Goal: Transaction & Acquisition: Purchase product/service

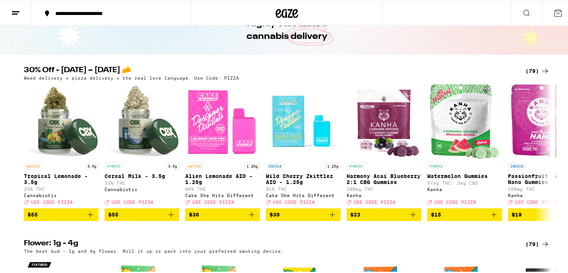
scroll to position [40, 0]
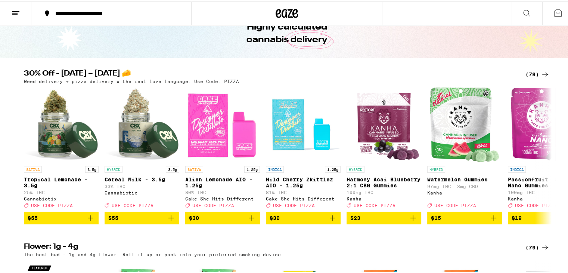
click at [541, 69] on icon at bounding box center [545, 72] width 9 height 9
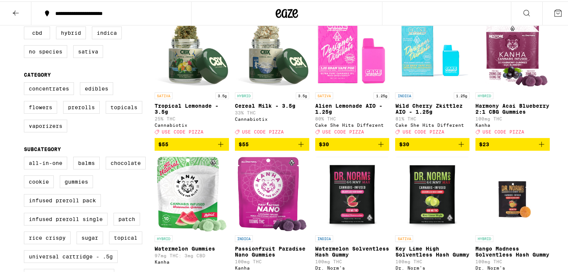
scroll to position [71, 0]
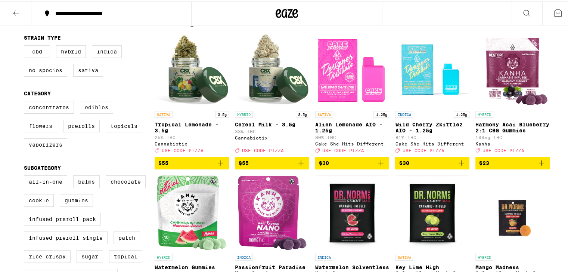
click at [99, 108] on label "Edibles" at bounding box center [96, 105] width 33 height 13
click at [26, 101] on input "Edibles" at bounding box center [25, 100] width 0 height 0
checkbox input "true"
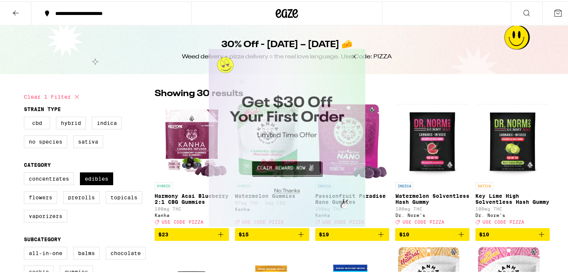
click at [355, 60] on button "Close Modal" at bounding box center [352, 58] width 20 height 18
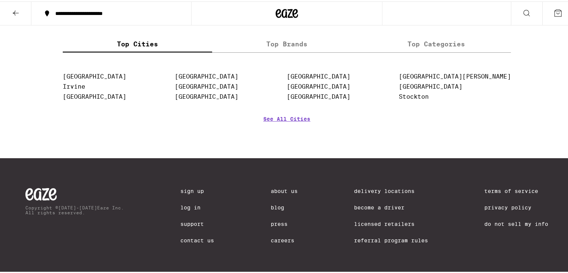
scroll to position [941, 0]
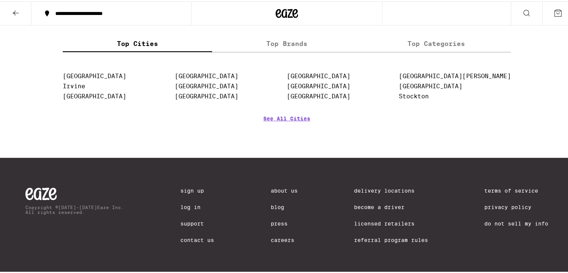
click at [283, 50] on label "Top Brands" at bounding box center [286, 42] width 149 height 16
click at [0, 0] on input "Top Brands" at bounding box center [0, 0] width 0 height 0
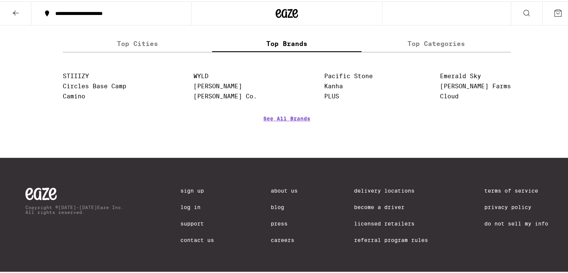
click at [155, 50] on label "Top Cities" at bounding box center [137, 42] width 149 height 16
click at [0, 0] on input "Top Cities" at bounding box center [0, 0] width 0 height 0
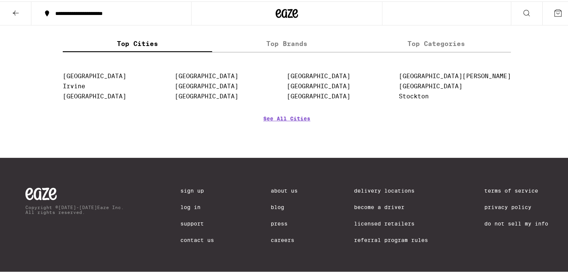
click at [411, 50] on label "Top Categories" at bounding box center [435, 42] width 149 height 16
click at [0, 0] on input "Top Categories" at bounding box center [0, 0] width 0 height 0
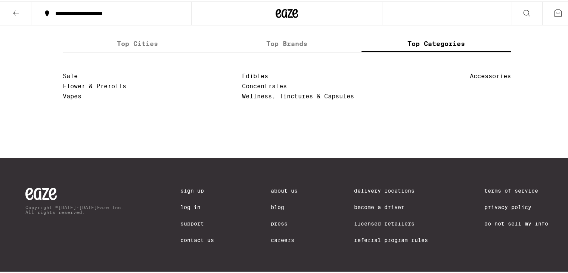
click at [289, 50] on label "Top Brands" at bounding box center [286, 42] width 149 height 16
click at [0, 0] on input "Top Brands" at bounding box center [0, 0] width 0 height 0
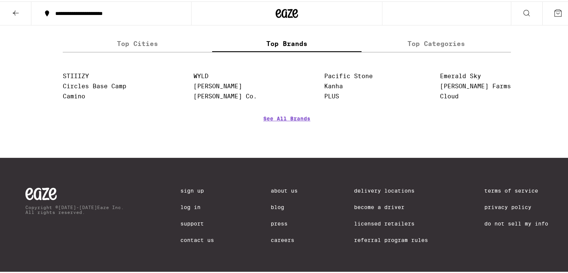
click at [167, 50] on label "Top Cities" at bounding box center [137, 42] width 149 height 16
click at [0, 0] on input "Top Cities" at bounding box center [0, 0] width 0 height 0
